Goal: Task Accomplishment & Management: Manage account settings

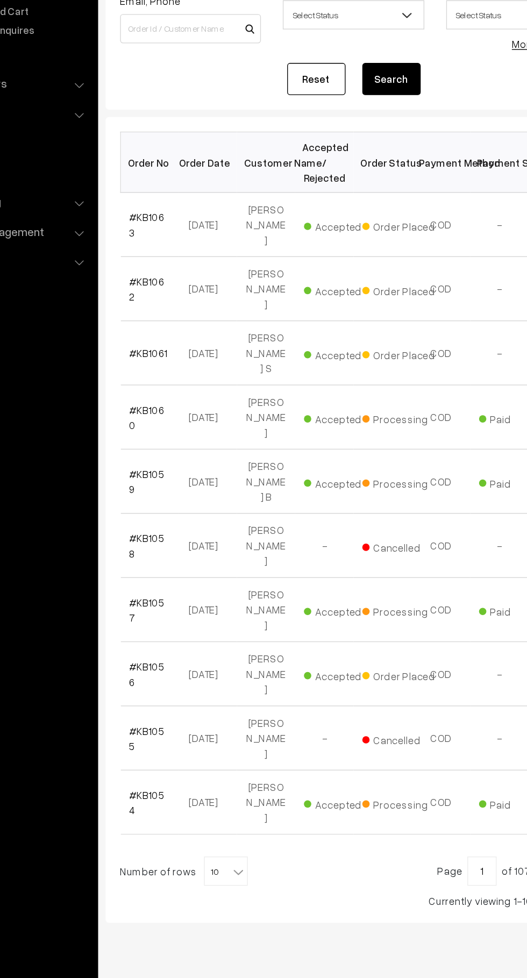
click at [173, 285] on link "#KB1063" at bounding box center [181, 291] width 26 height 20
click at [169, 328] on link "#KB1062" at bounding box center [181, 338] width 26 height 20
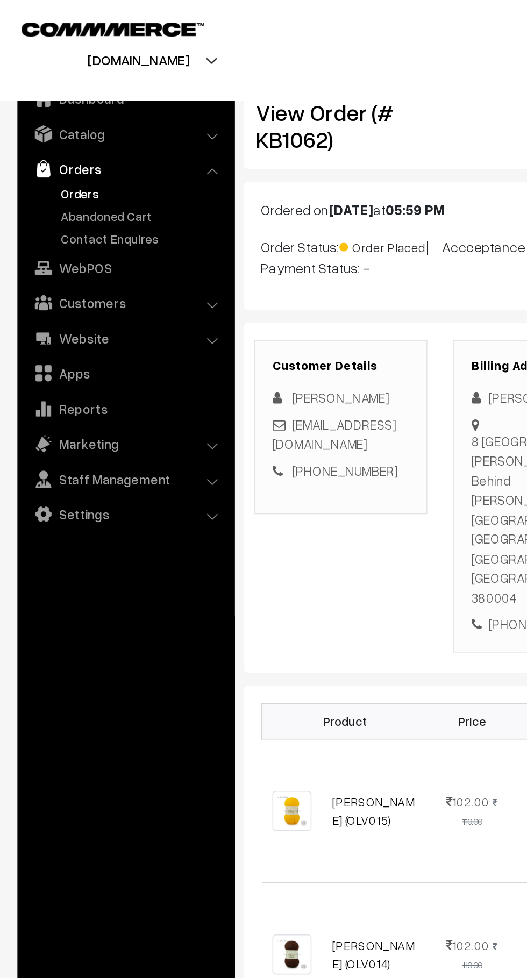
click at [92, 130] on link "Abandoned Cart" at bounding box center [88, 133] width 106 height 11
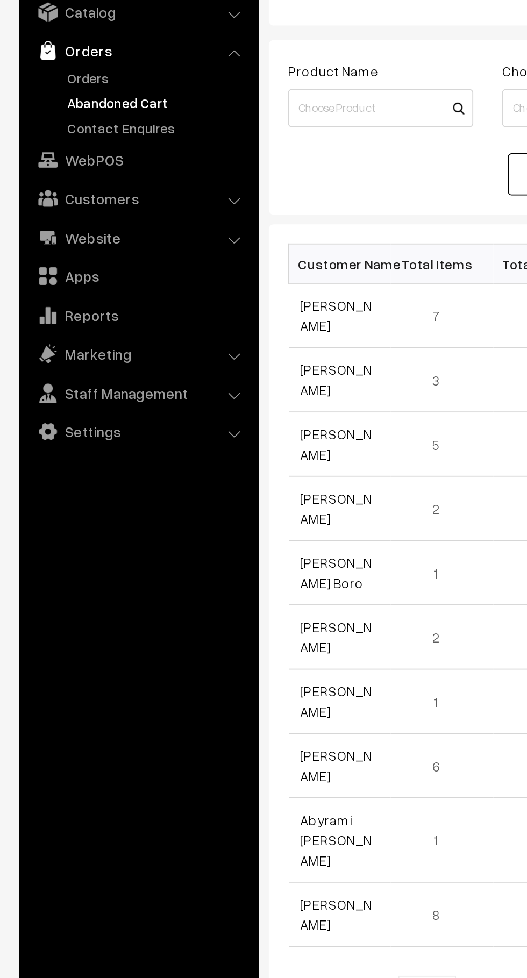
click at [54, 124] on link "Orders" at bounding box center [88, 119] width 106 height 11
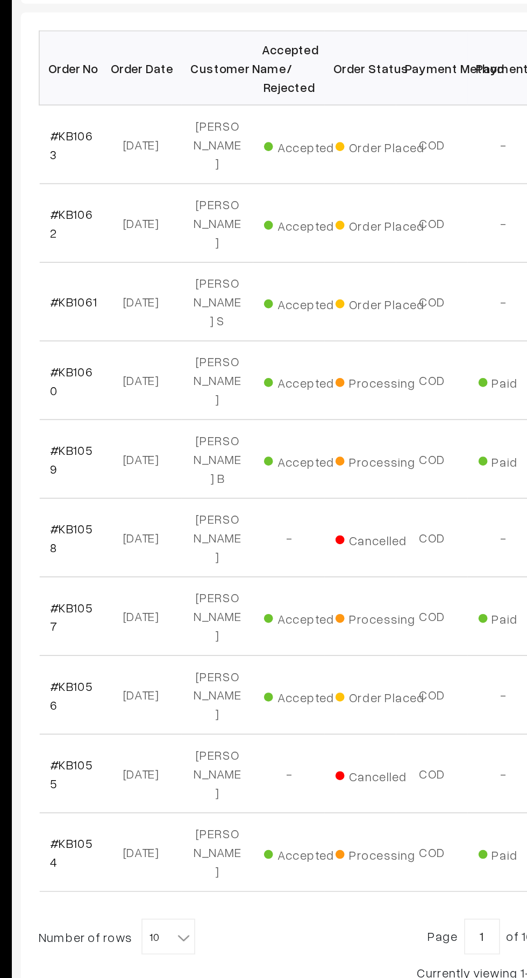
click at [188, 290] on link "#KB1063" at bounding box center [181, 291] width 26 height 20
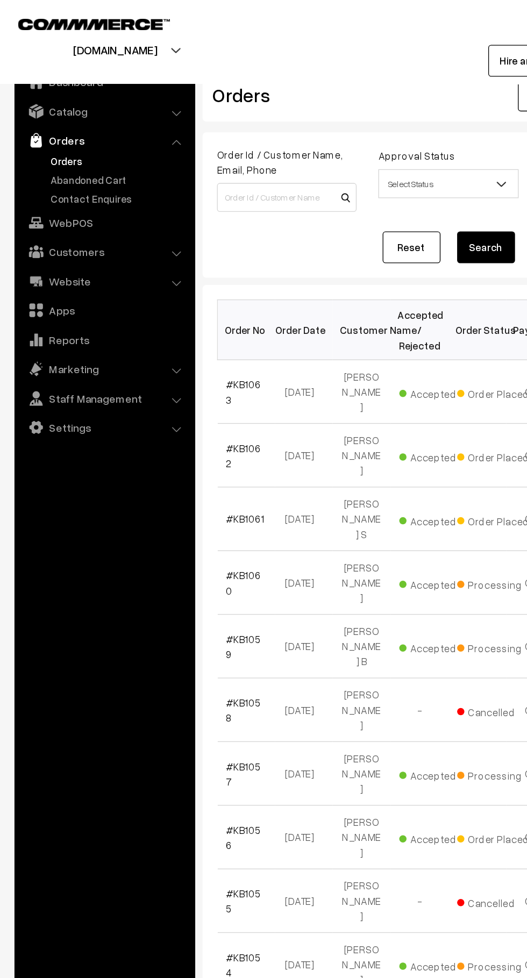
click at [96, 133] on link "Abandoned Cart" at bounding box center [88, 133] width 106 height 11
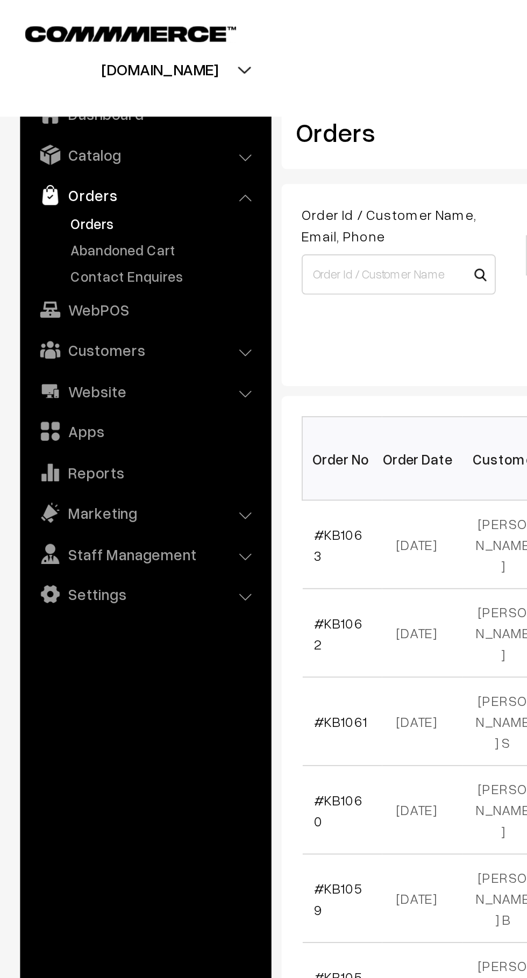
click at [97, 136] on link "Abandoned Cart" at bounding box center [88, 133] width 106 height 11
